Goal: Task Accomplishment & Management: Manage account settings

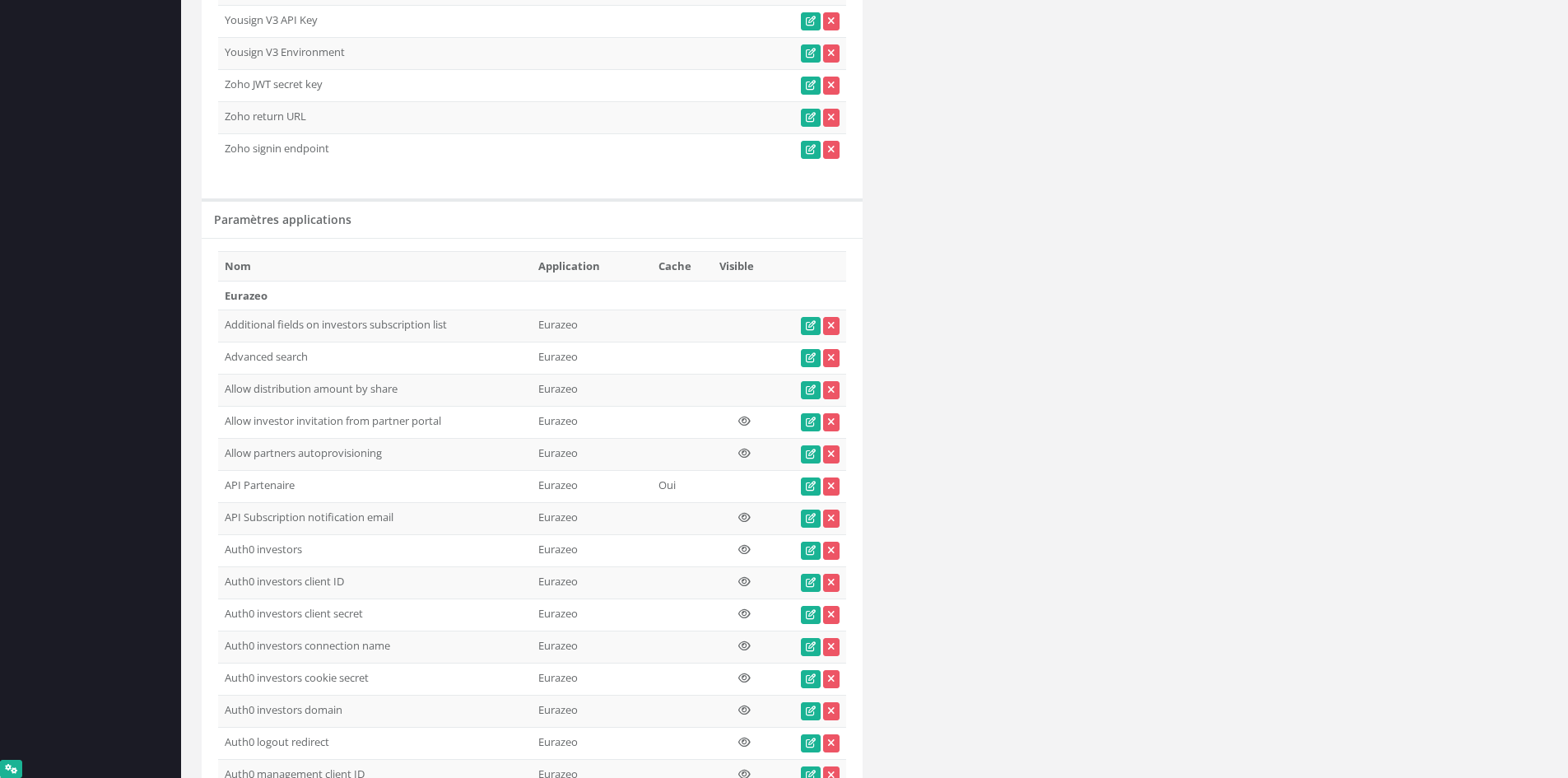
scroll to position [3835, 0]
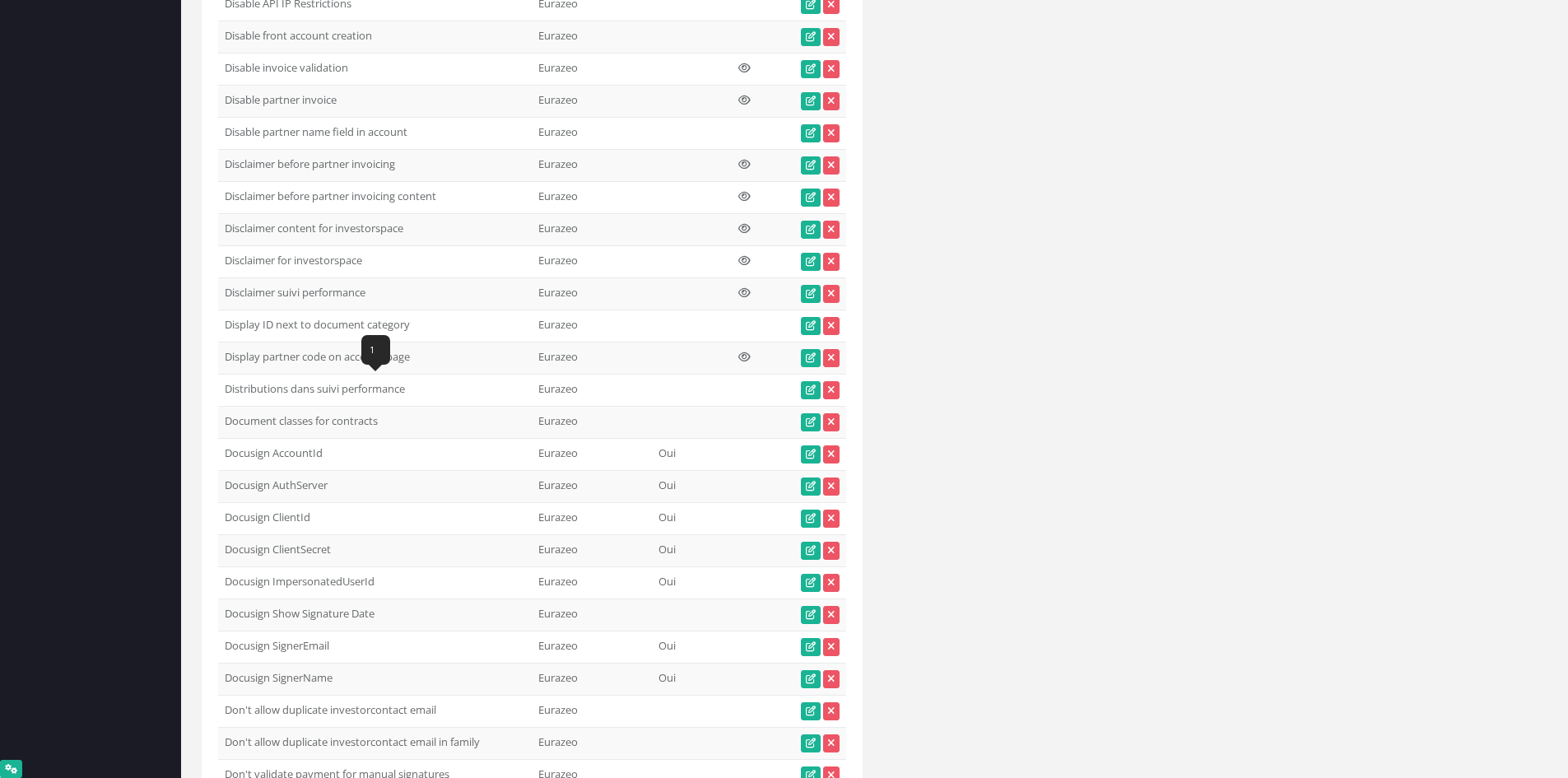
click at [349, 388] on td "Distributions dans suivi performance" at bounding box center [375, 390] width 313 height 32
copy tr "Distributions dans suivi performance"
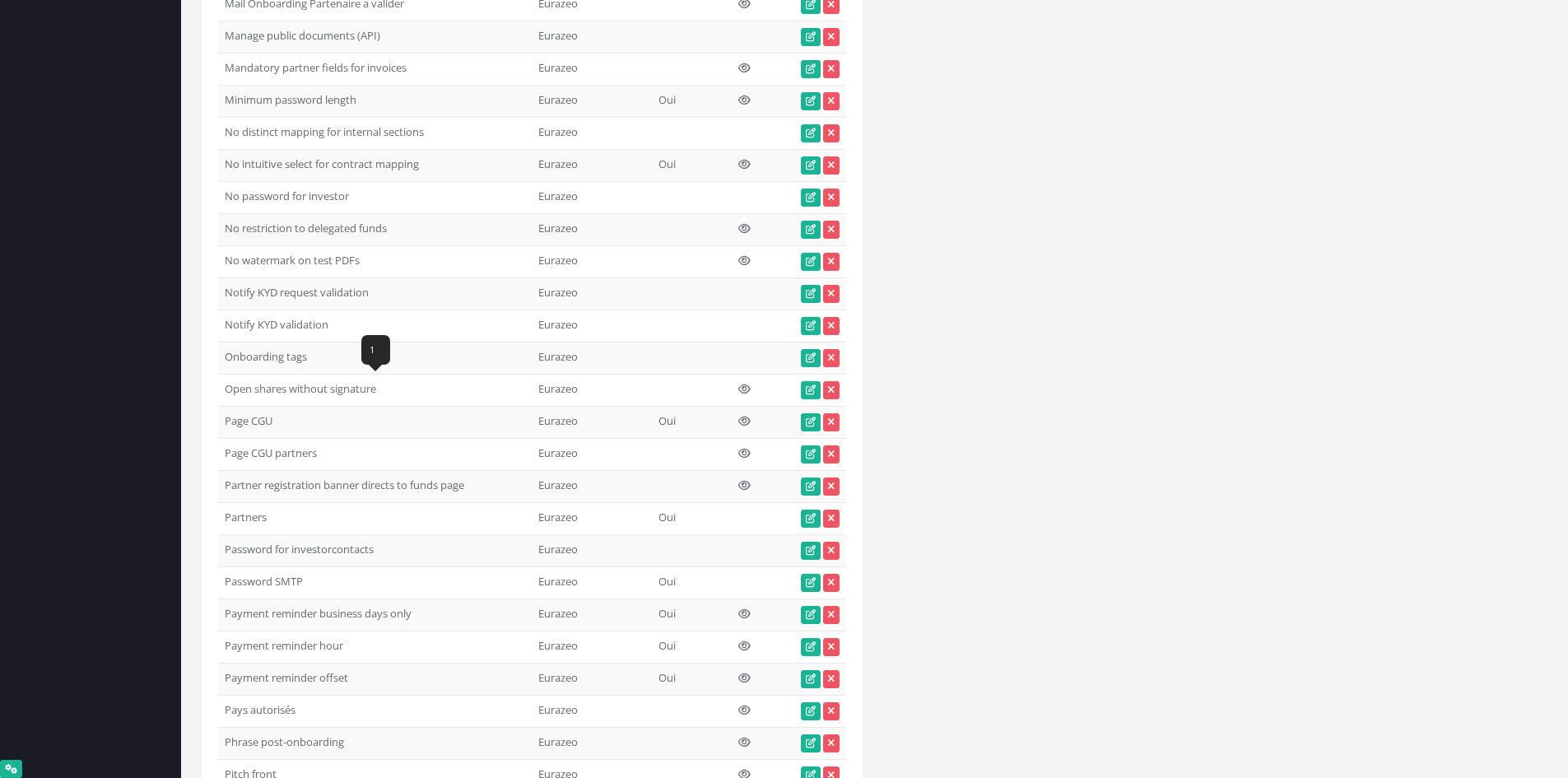
drag, startPoint x: 384, startPoint y: 385, endPoint x: 226, endPoint y: 389, distance: 158.1
click at [226, 389] on td "Open shares without signature" at bounding box center [375, 390] width 313 height 32
copy td "Open shares without signature"
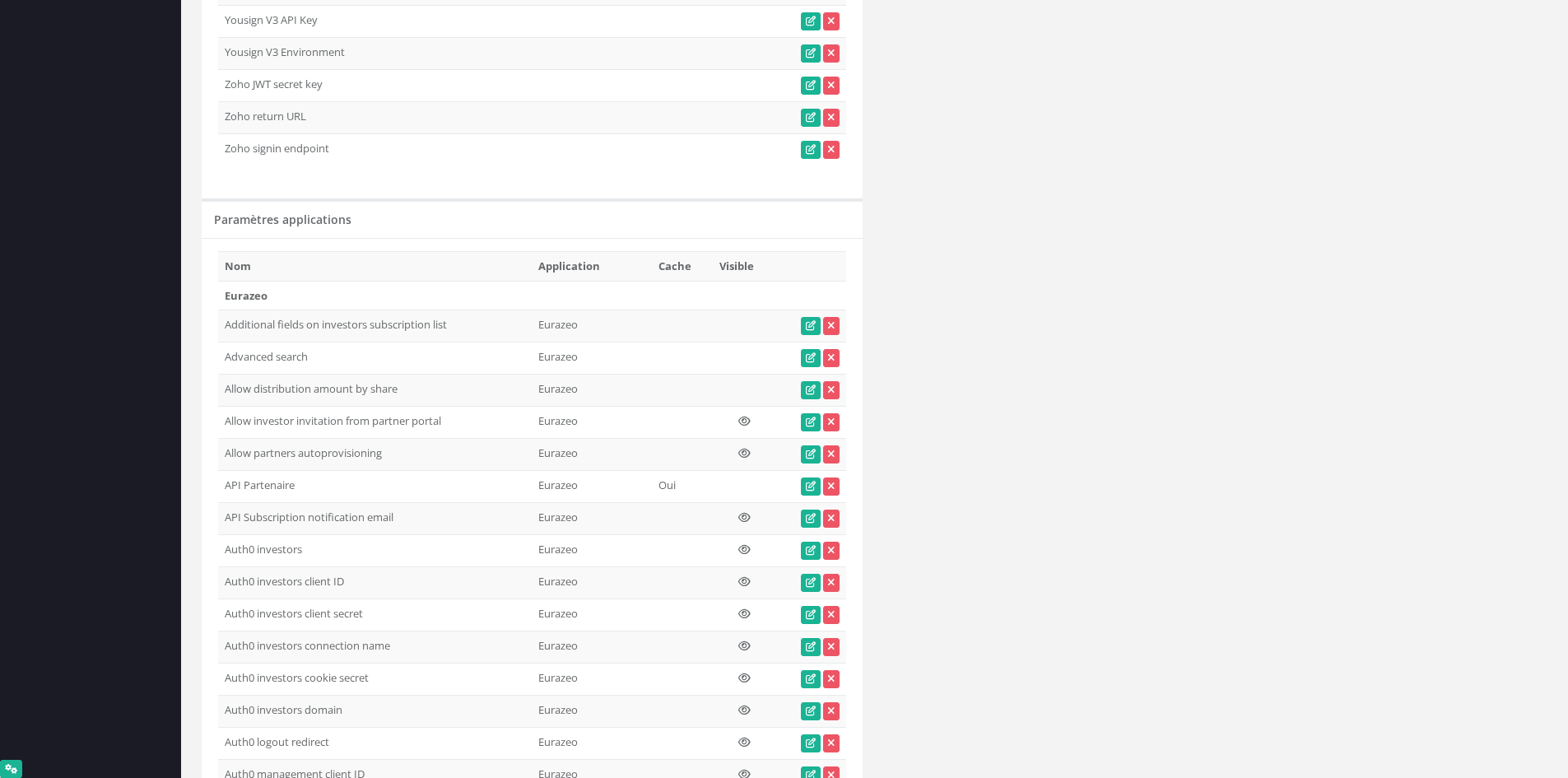
scroll to position [3835, 0]
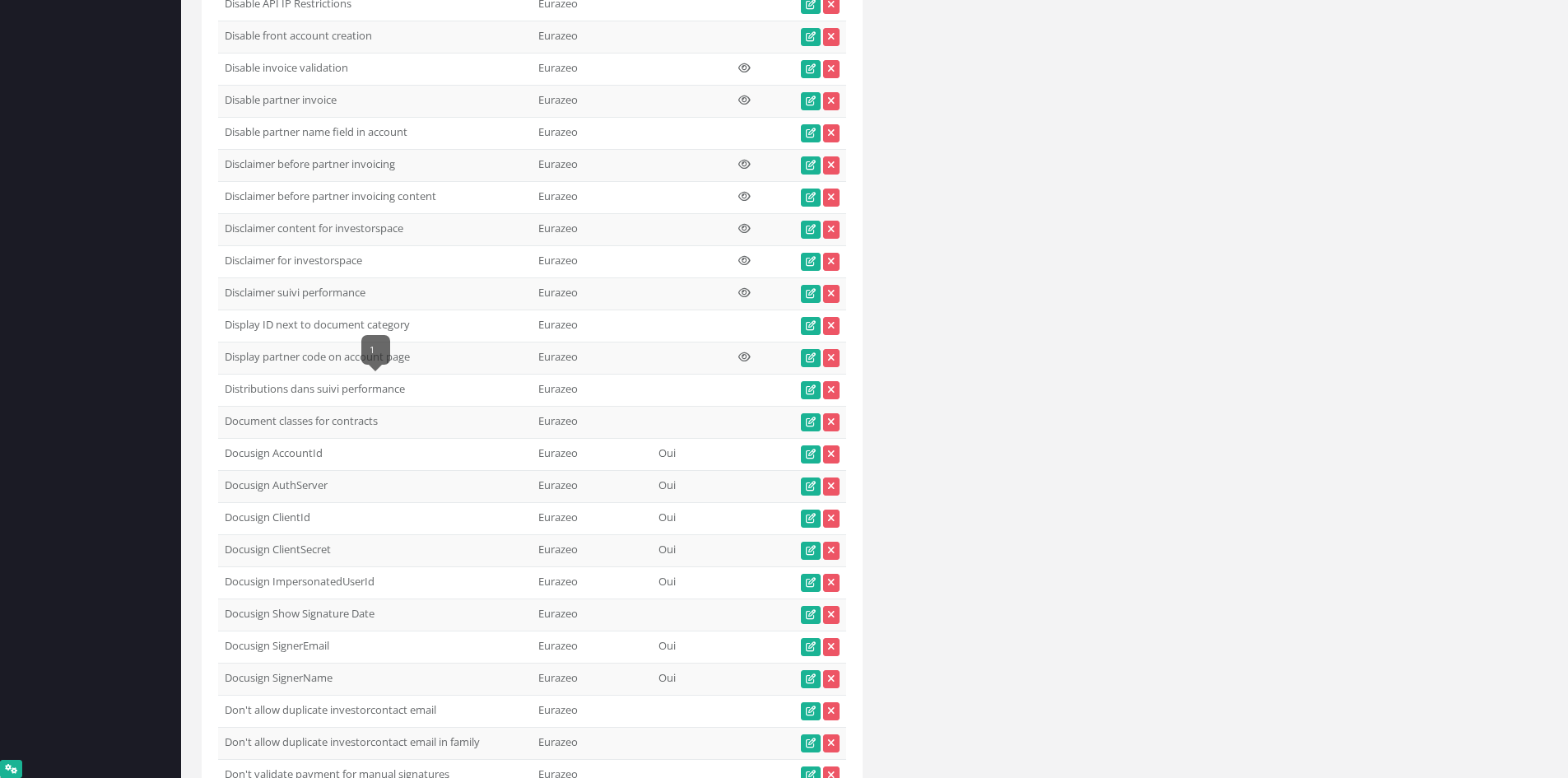
drag, startPoint x: 392, startPoint y: 391, endPoint x: 349, endPoint y: 399, distance: 43.7
click at [812, 394] on icon at bounding box center [811, 390] width 10 height 10
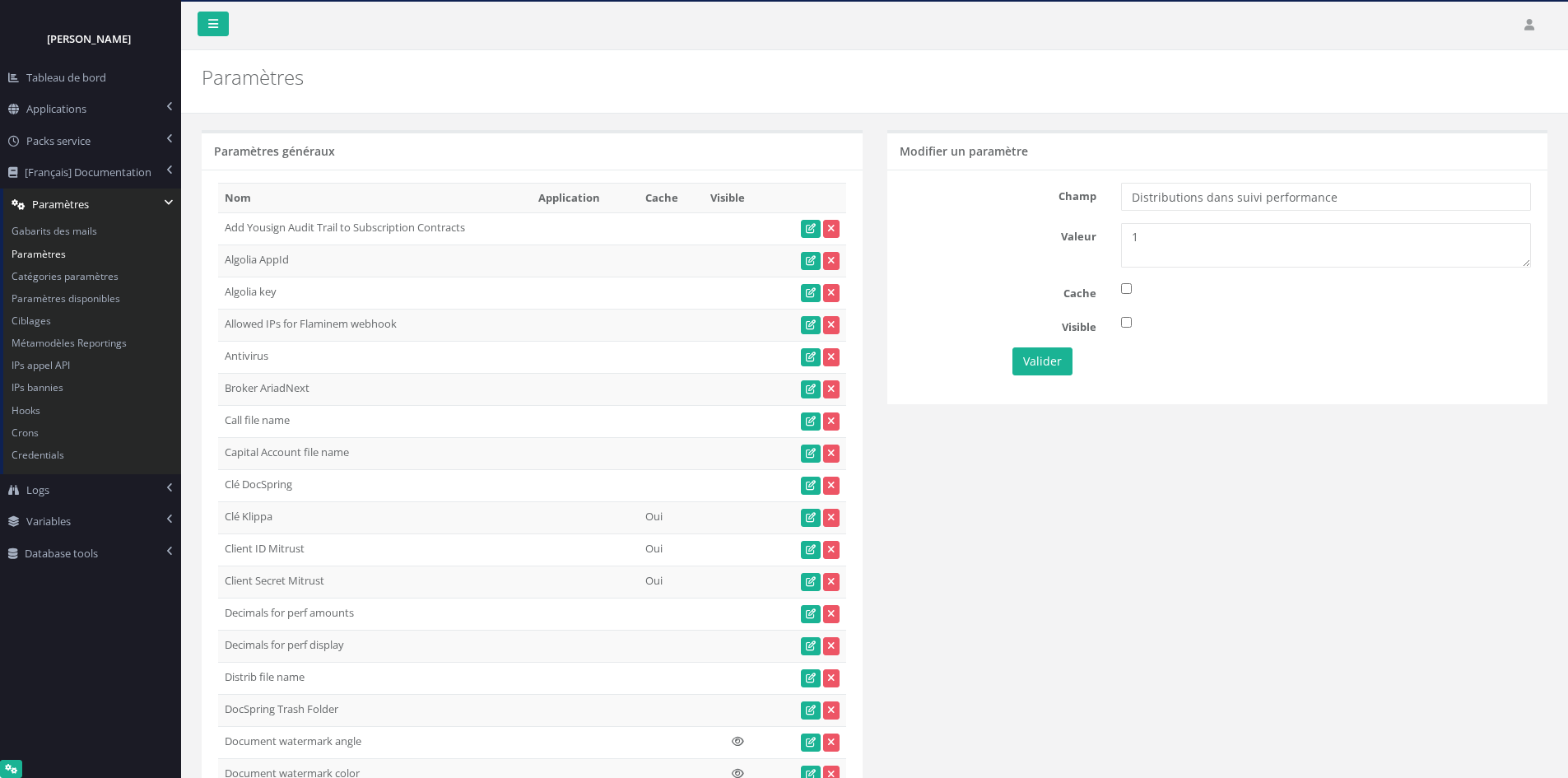
click at [1066, 198] on div "Champ Distributions dans suivi performance" at bounding box center [1218, 196] width 653 height 28
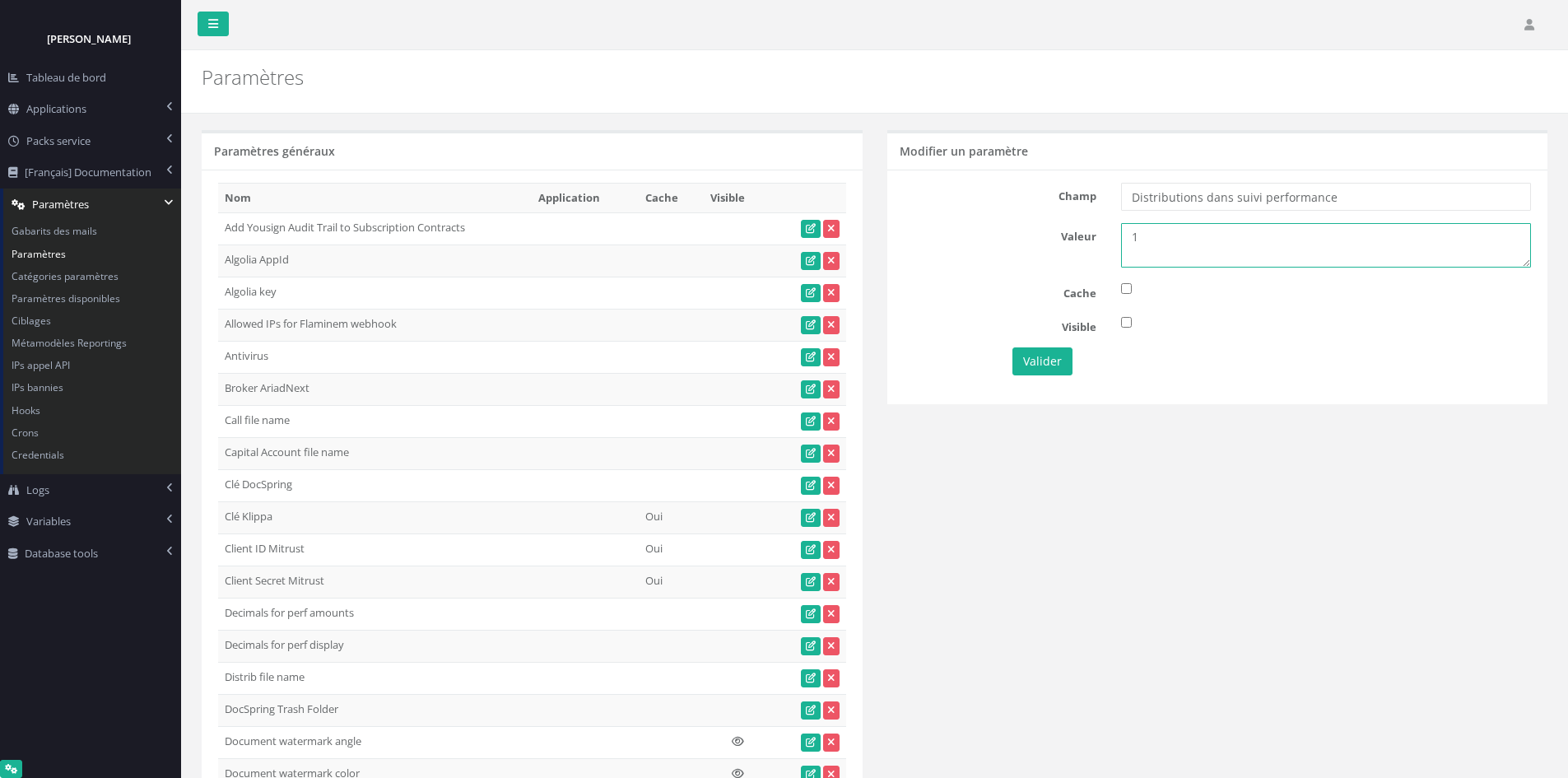
drag, startPoint x: 1195, startPoint y: 237, endPoint x: 1214, endPoint y: 235, distance: 19.1
click at [1214, 235] on textarea "1" at bounding box center [1326, 245] width 410 height 45
type textarea "1"
click at [1130, 325] on input "checkbox" at bounding box center [1126, 322] width 11 height 11
checkbox input "true"
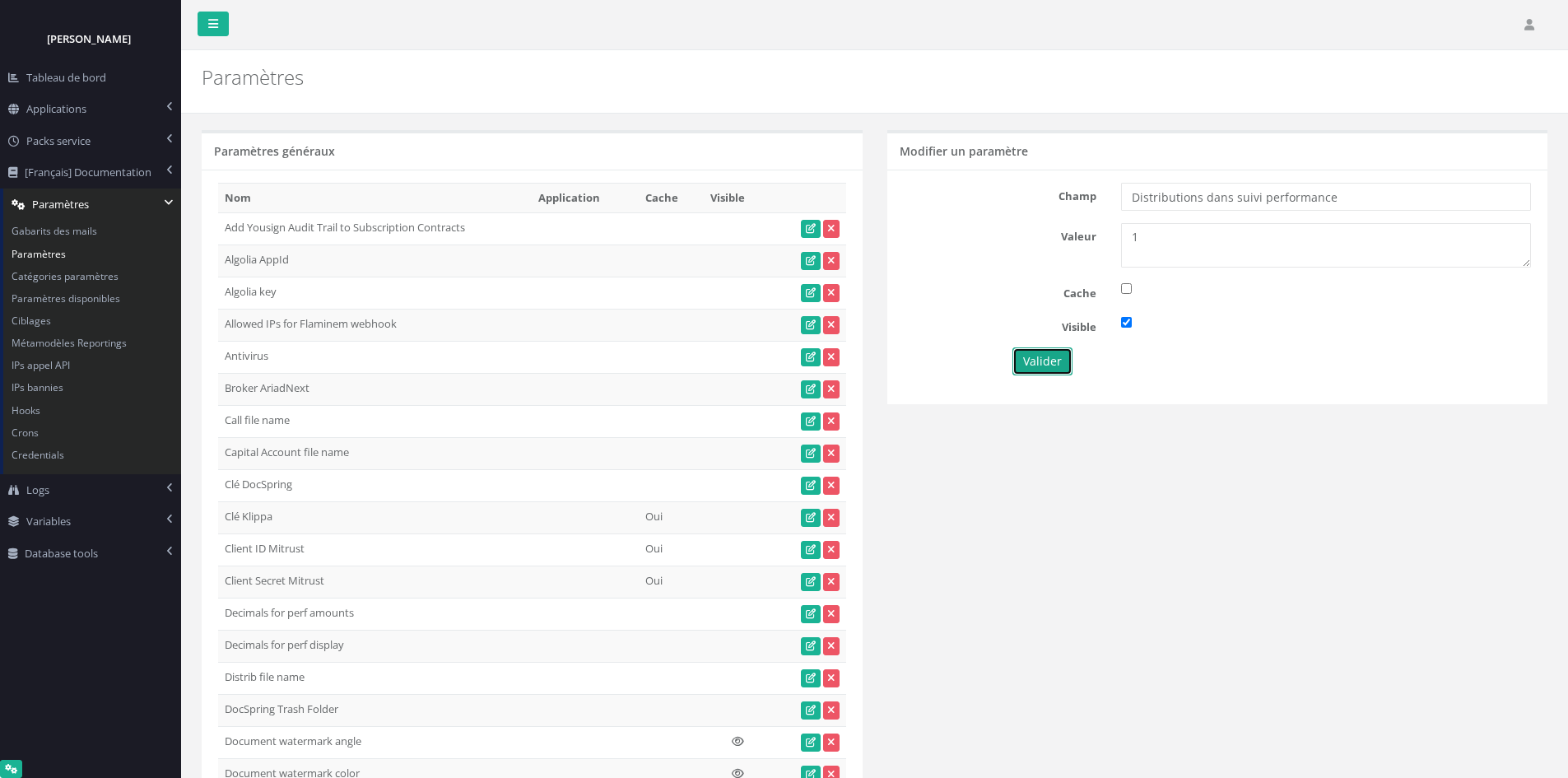
click at [1064, 352] on button "Valider" at bounding box center [1043, 362] width 60 height 28
